Goal: Find specific page/section: Find specific page/section

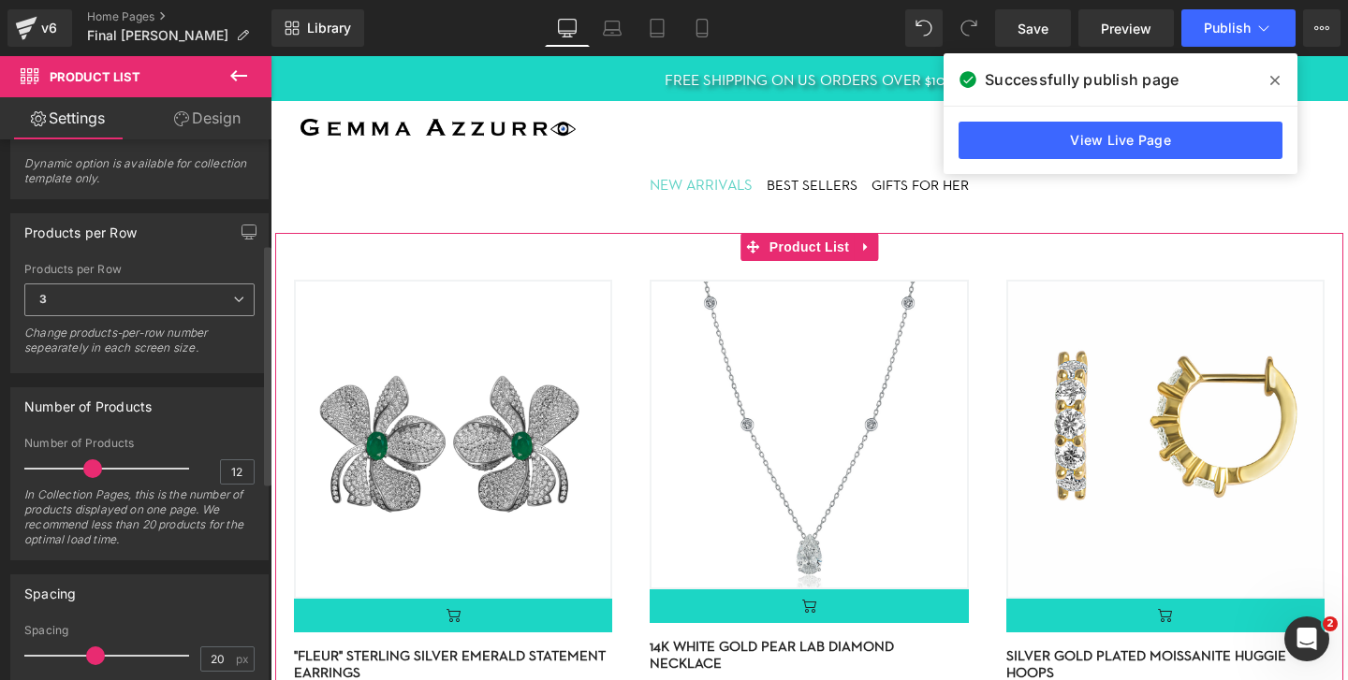
scroll to position [233, 0]
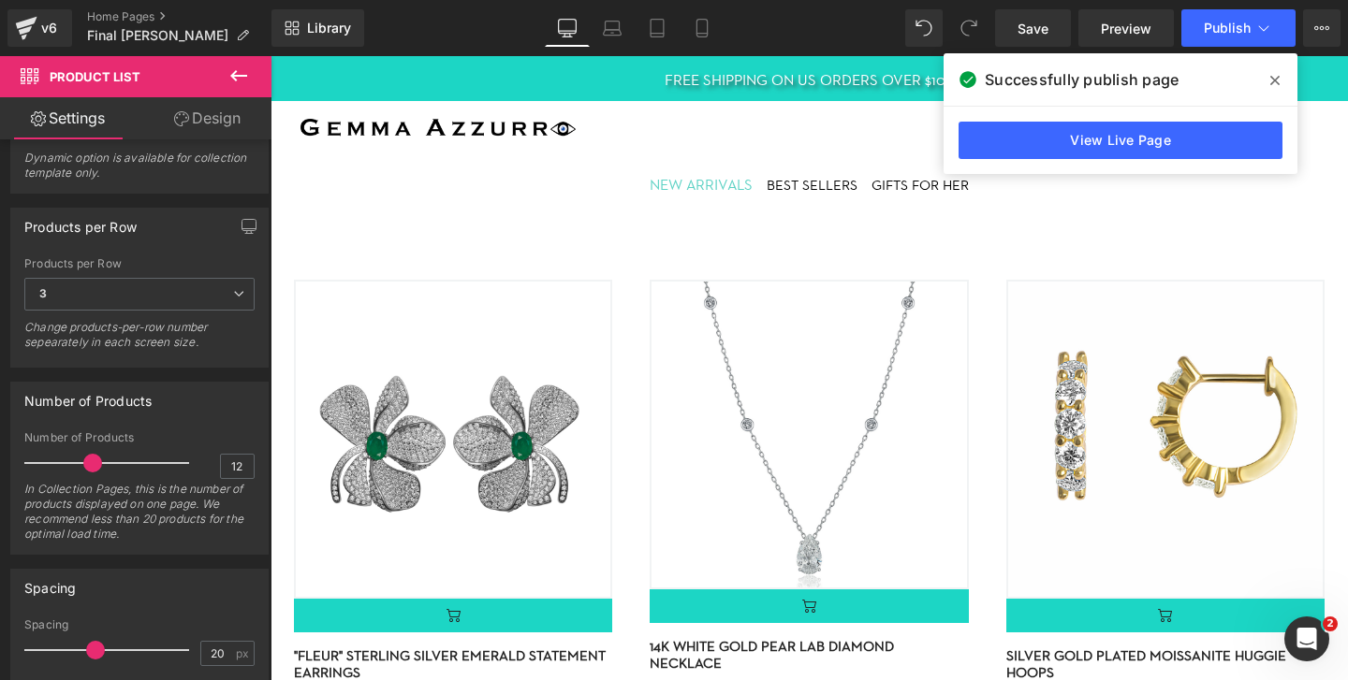
click at [818, 179] on div "BEST SELLERS Text Block" at bounding box center [811, 186] width 91 height 22
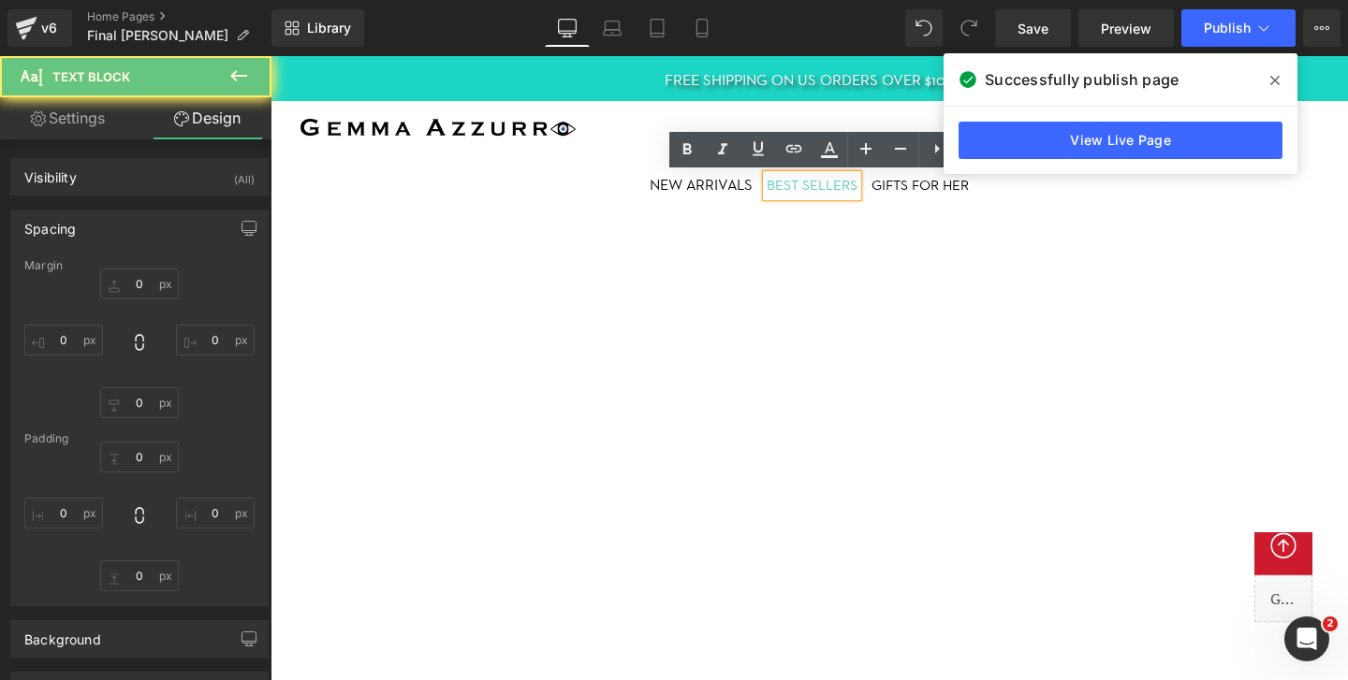
type input "0"
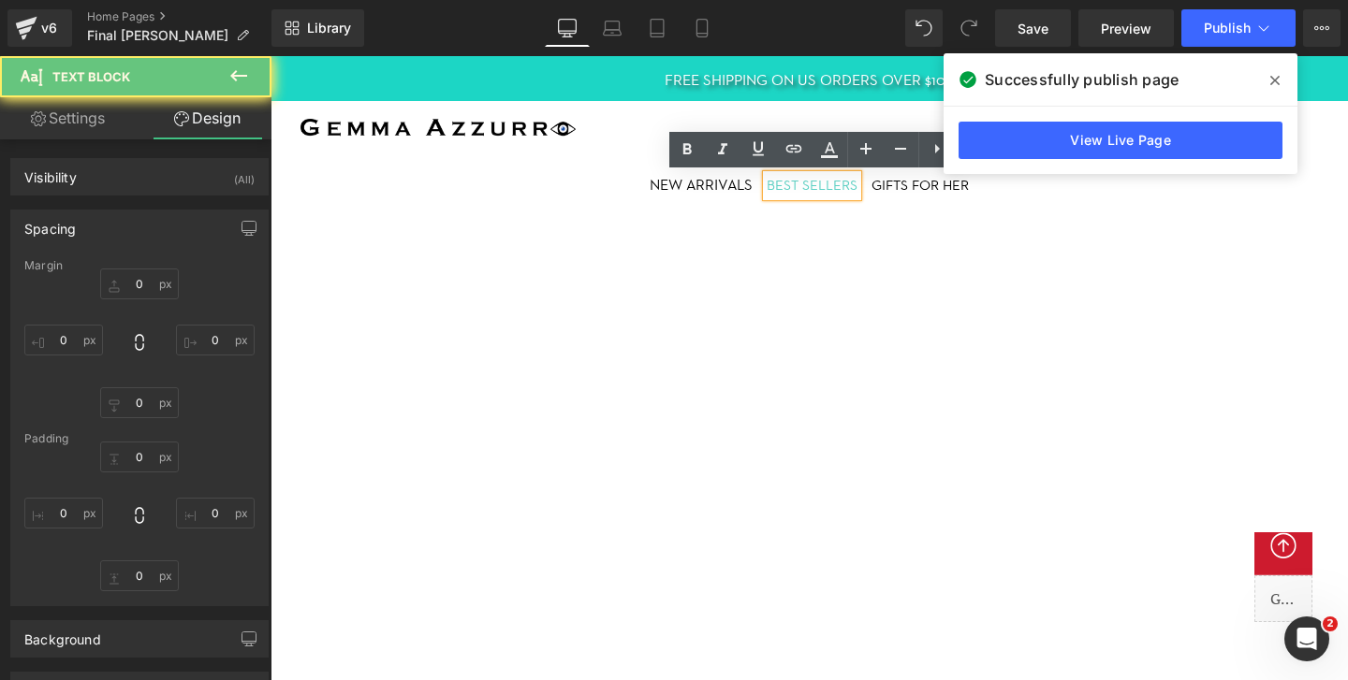
type input "0"
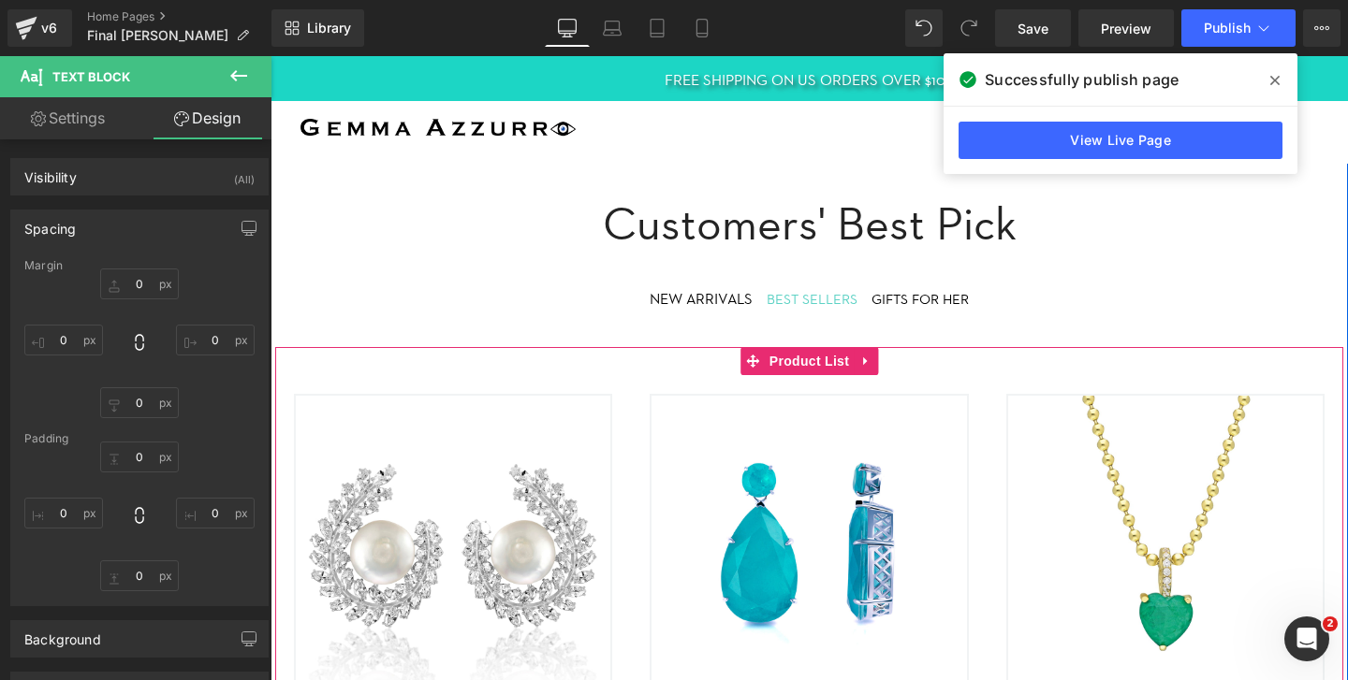
scroll to position [610, 0]
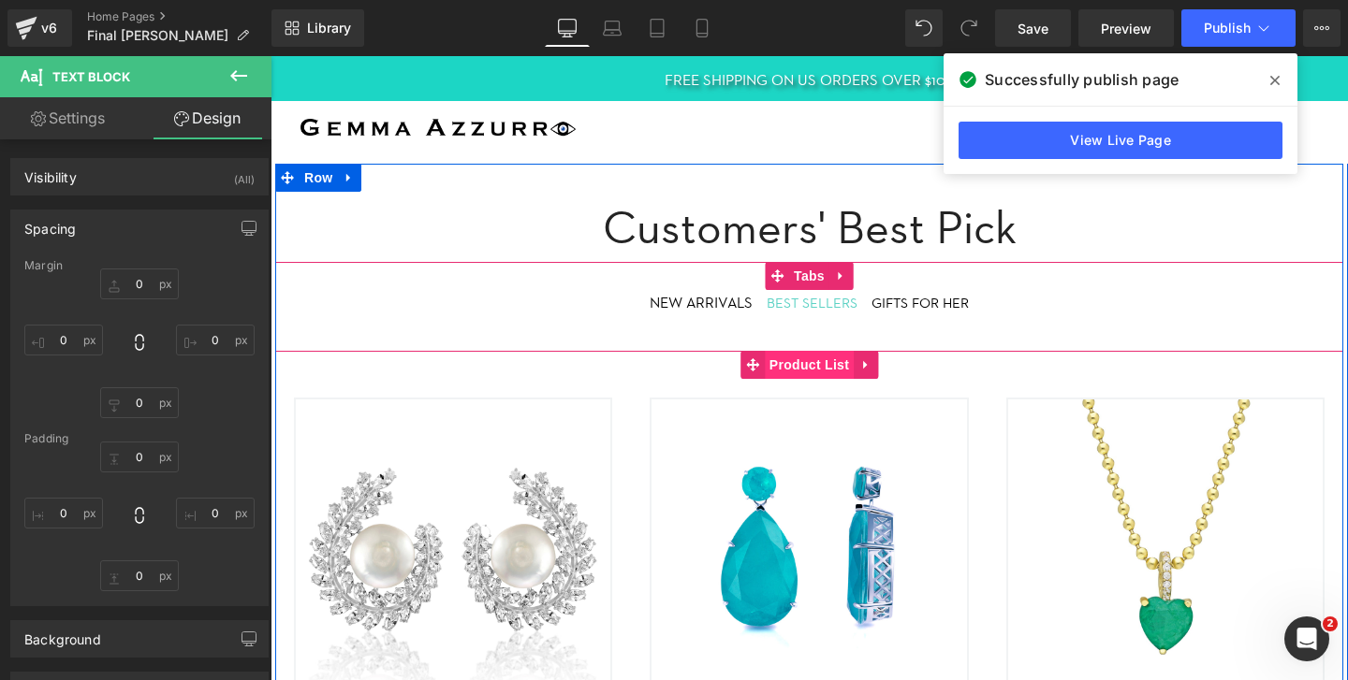
click at [792, 365] on span "Product List" at bounding box center [809, 365] width 89 height 28
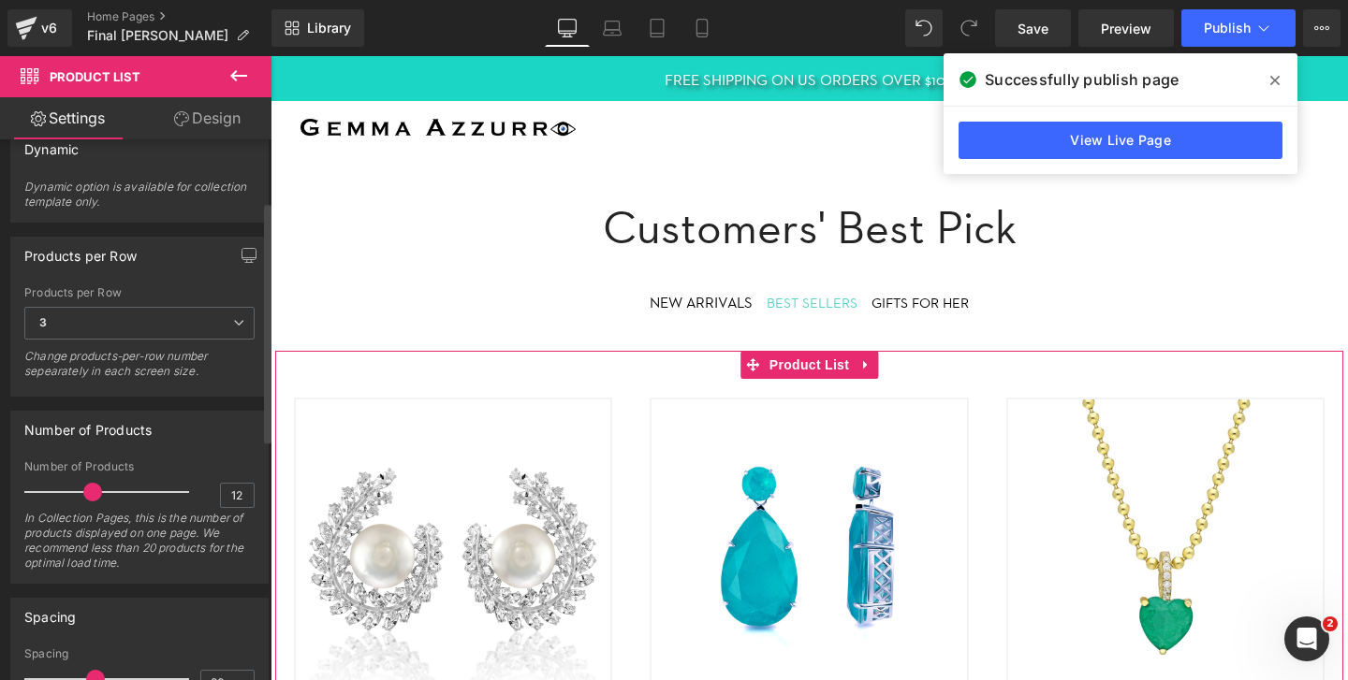
scroll to position [207, 0]
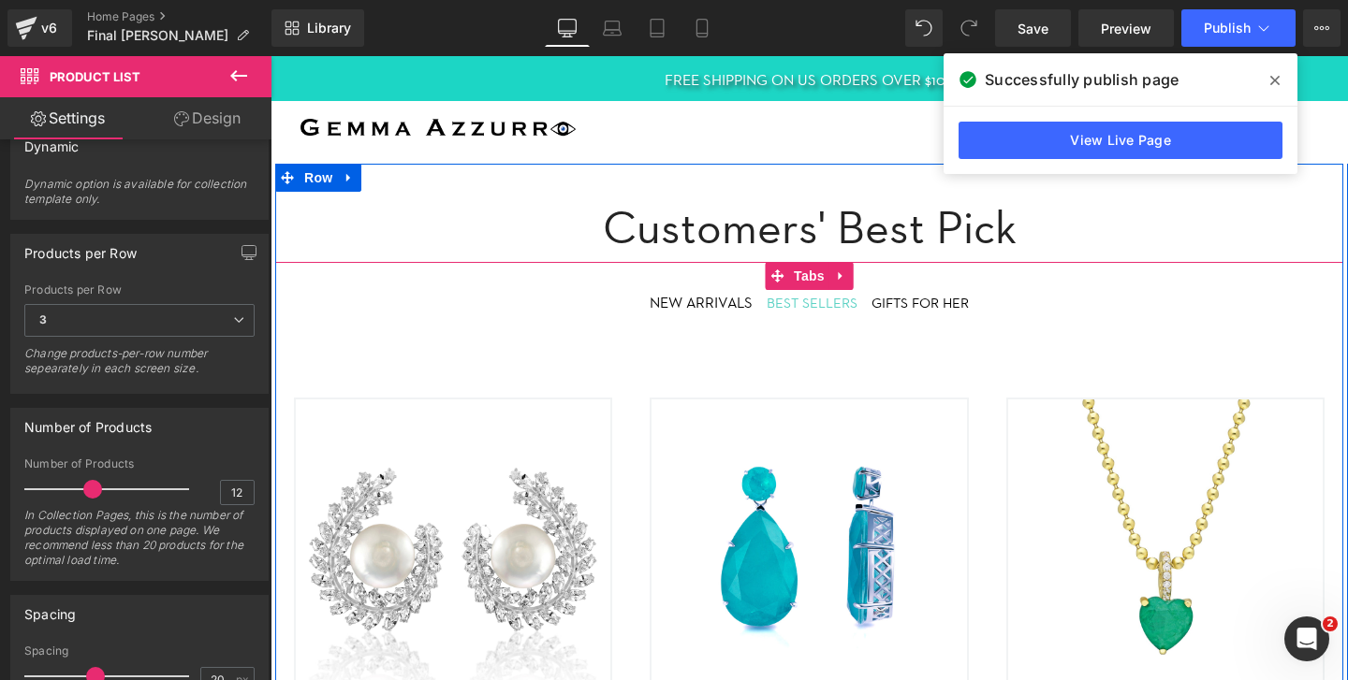
click at [921, 310] on div "GIFTS FOR HER Text Block" at bounding box center [919, 304] width 97 height 22
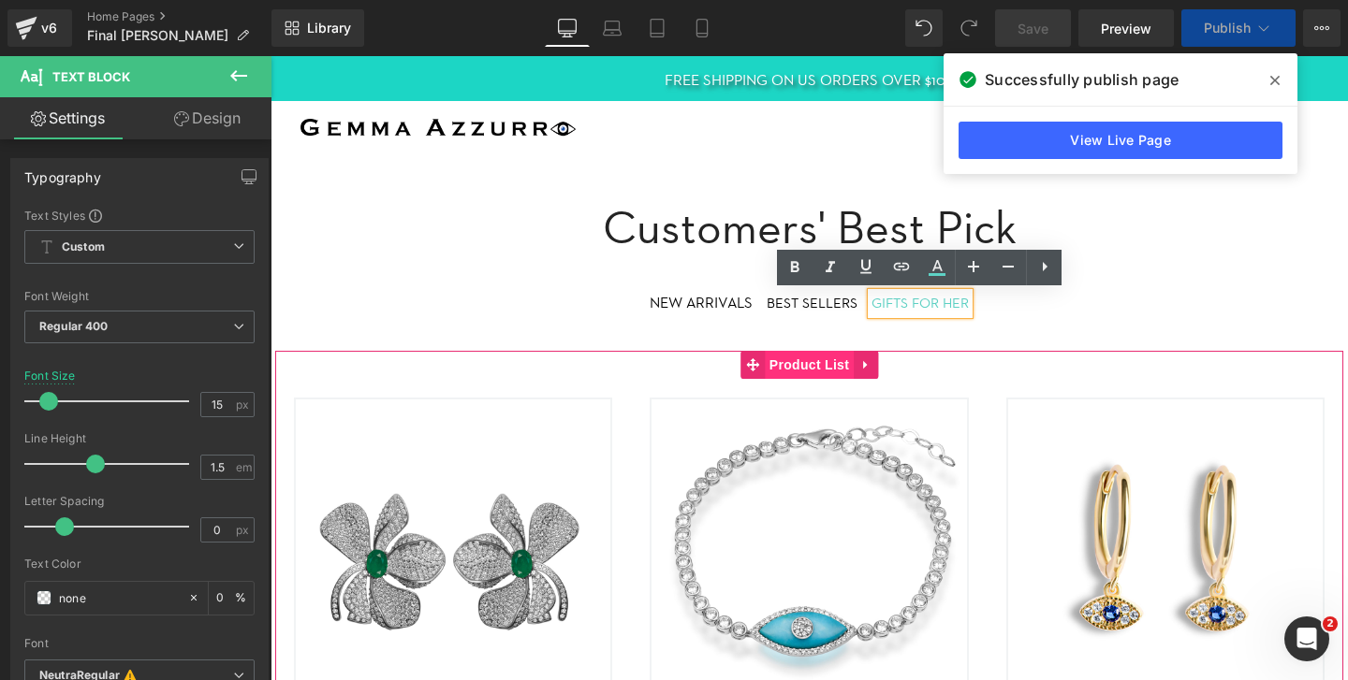
click at [815, 366] on span "Product List" at bounding box center [809, 365] width 89 height 28
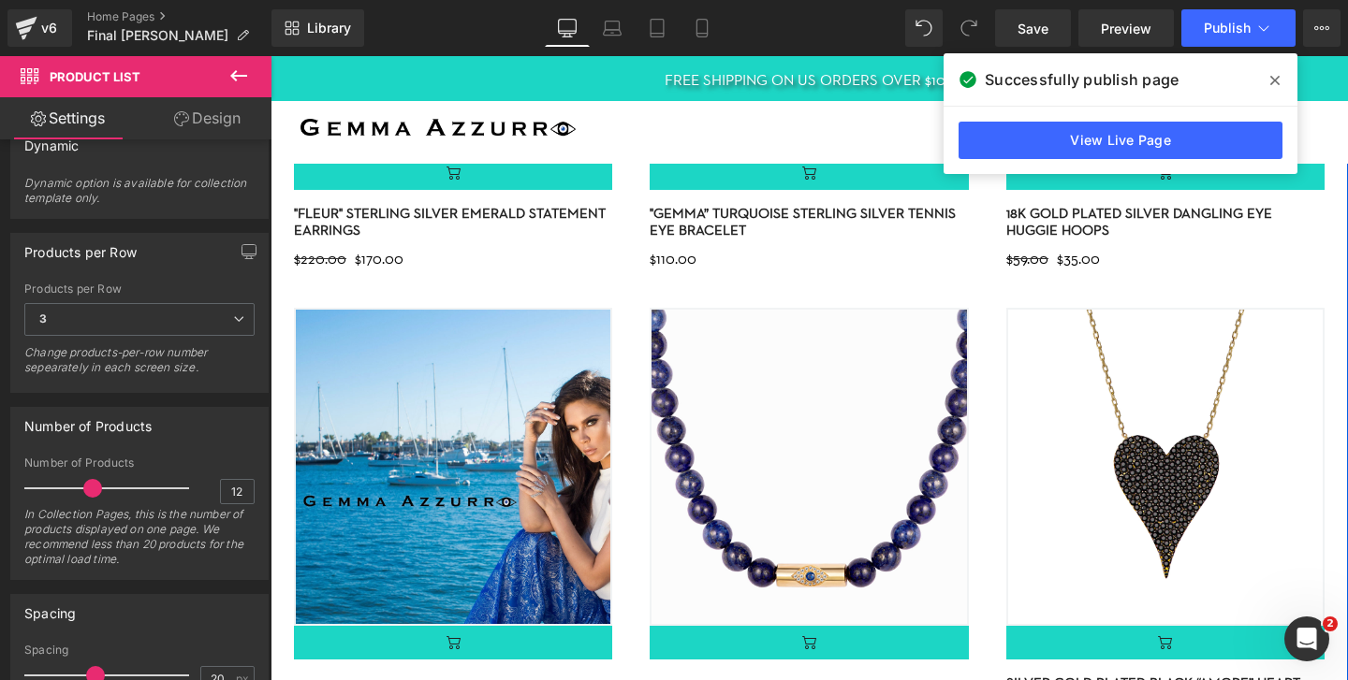
scroll to position [342, 0]
